Goal: Navigation & Orientation: Find specific page/section

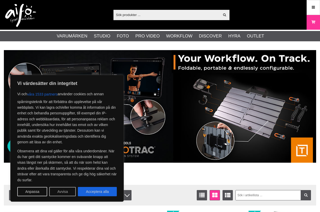
click at [60, 190] on button "Avvisa" at bounding box center [62, 191] width 27 height 9
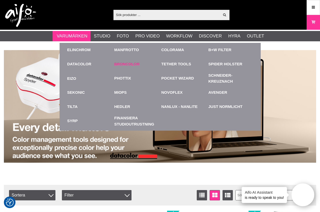
click at [129, 63] on link "Broncolor" at bounding box center [126, 64] width 25 height 6
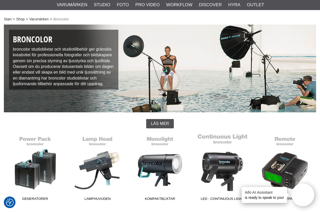
scroll to position [26, 0]
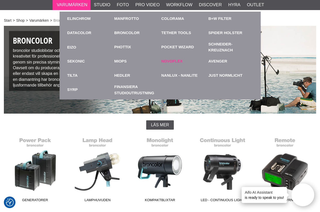
click at [174, 60] on link "Novoflex" at bounding box center [171, 61] width 21 height 6
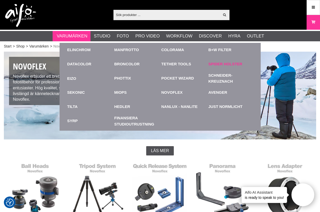
click at [229, 63] on link "Spider Holster" at bounding box center [225, 64] width 34 height 6
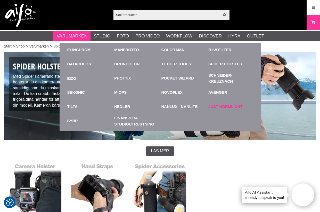
click at [230, 105] on link "Just Normlicht" at bounding box center [225, 107] width 34 height 6
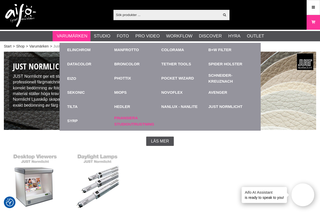
click at [126, 119] on link "Finansiera Studioutrustning" at bounding box center [136, 121] width 45 height 14
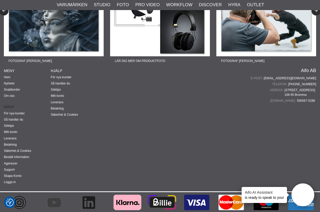
scroll to position [751, 0]
